Goal: Task Accomplishment & Management: Manage account settings

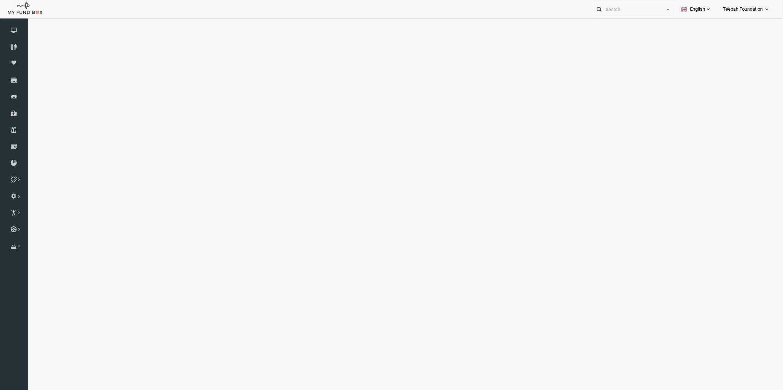
select select "100"
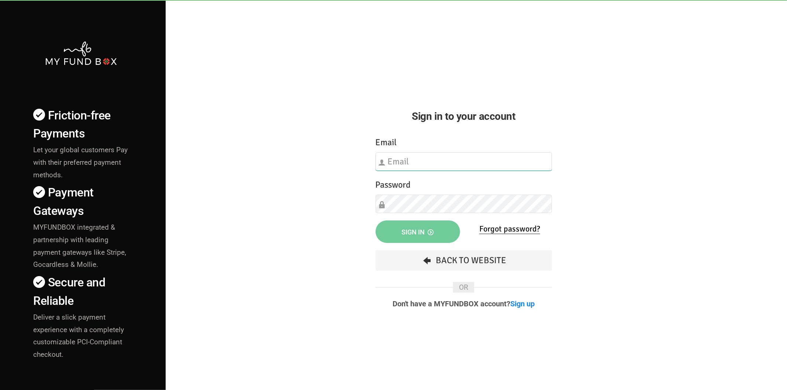
type input "[EMAIL_ADDRESS][DOMAIN_NAME]"
click at [379, 234] on button "Sign in" at bounding box center [418, 232] width 84 height 23
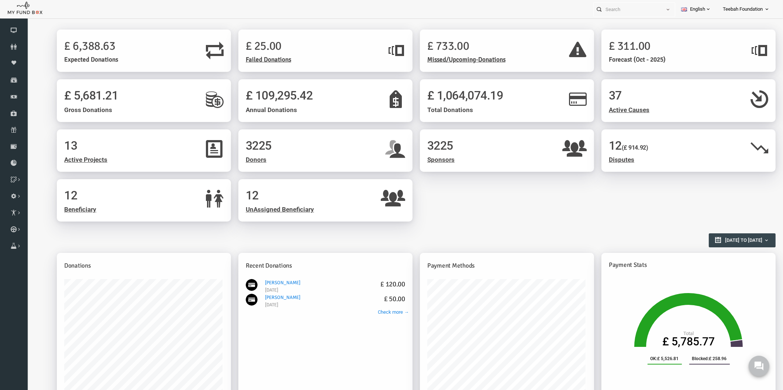
click at [489, 190] on div "13 Active Projects 3225 Donors 3225 Sponsors 12 (£ 914.92) Disputes 12 Benefici…" at bounding box center [401, 180] width 726 height 100
click at [20, 46] on icon at bounding box center [14, 47] width 28 height 6
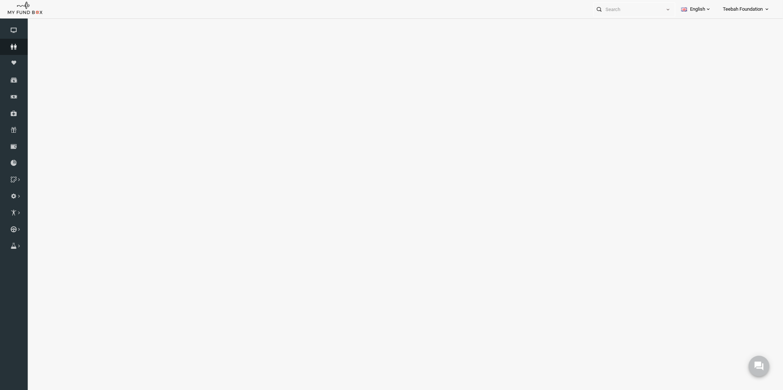
select select "100"
